Goal: Navigation & Orientation: Find specific page/section

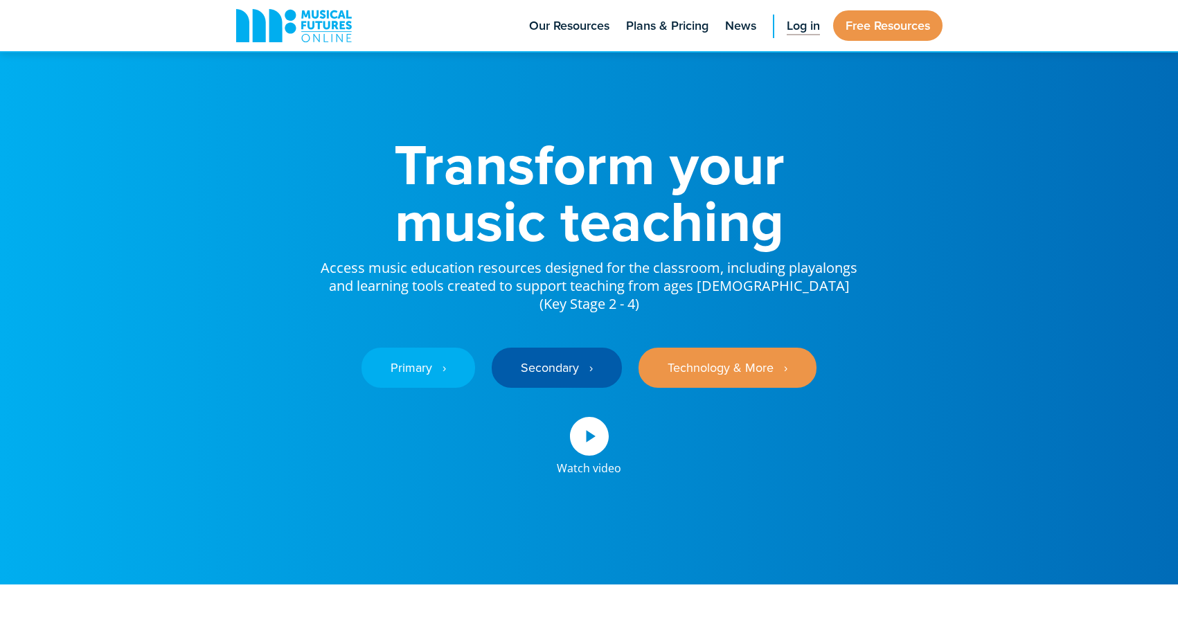
click at [791, 28] on span "Log in" at bounding box center [802, 26] width 33 height 19
click at [809, 24] on span "Log in" at bounding box center [802, 26] width 33 height 19
click at [425, 354] on link "Primary ‎‏‏‎ ‎ ›" at bounding box center [418, 368] width 114 height 40
